Goal: Transaction & Acquisition: Subscribe to service/newsletter

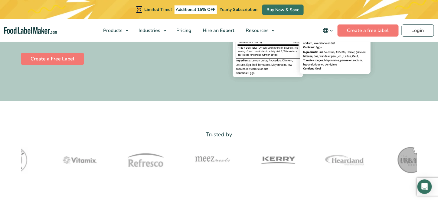
scroll to position [146, 0]
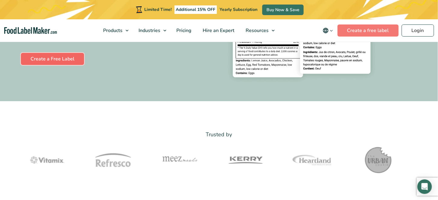
click at [71, 56] on link "Create a Free Label" at bounding box center [52, 59] width 63 height 12
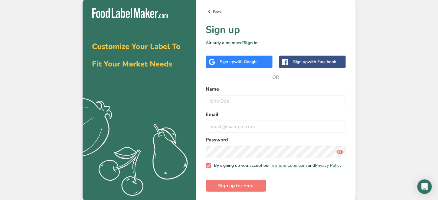
scroll to position [3, 0]
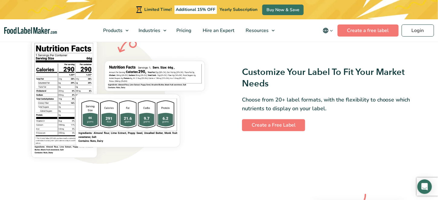
scroll to position [514, 0]
